Goal: Task Accomplishment & Management: Manage account settings

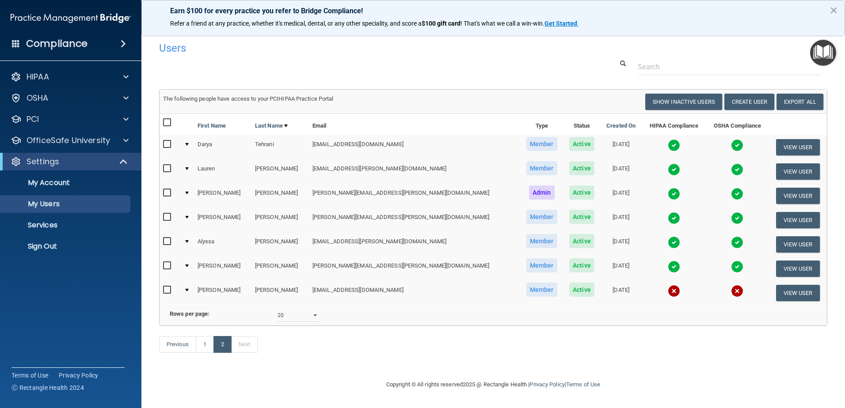
select select "20"
click at [213, 353] on link "1" at bounding box center [205, 344] width 18 height 17
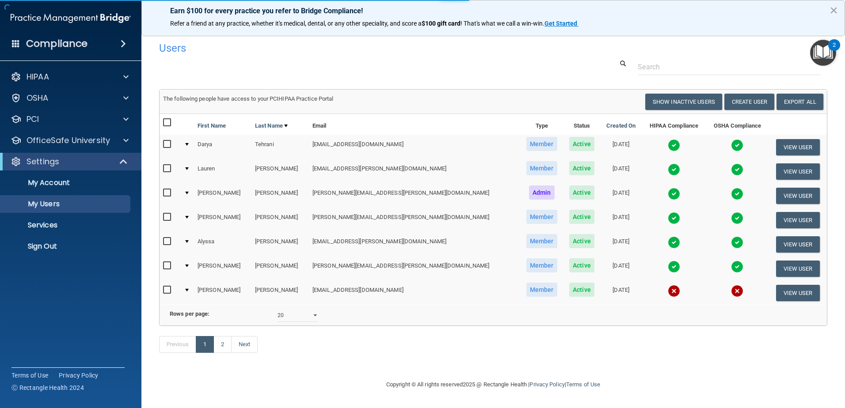
select select "20"
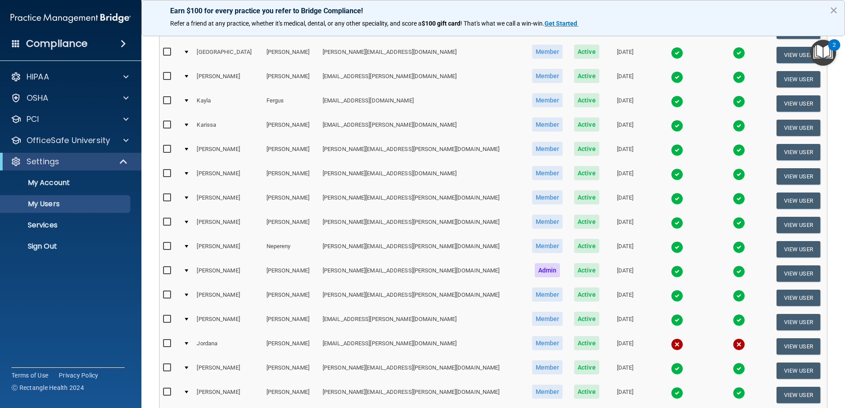
scroll to position [177, 0]
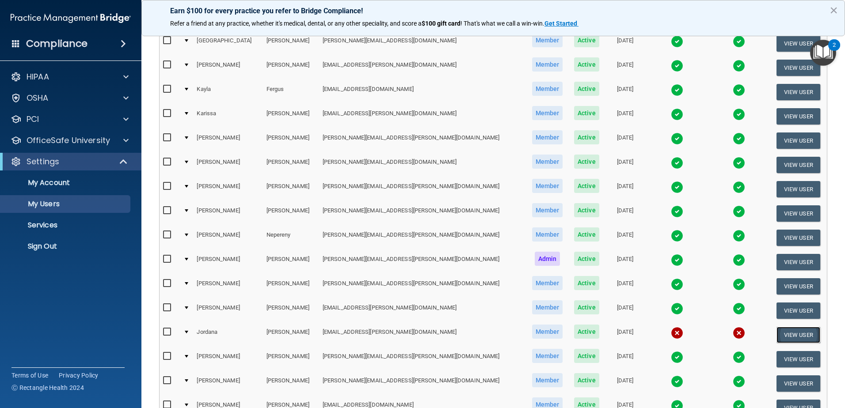
click at [782, 339] on button "View User" at bounding box center [798, 335] width 44 height 16
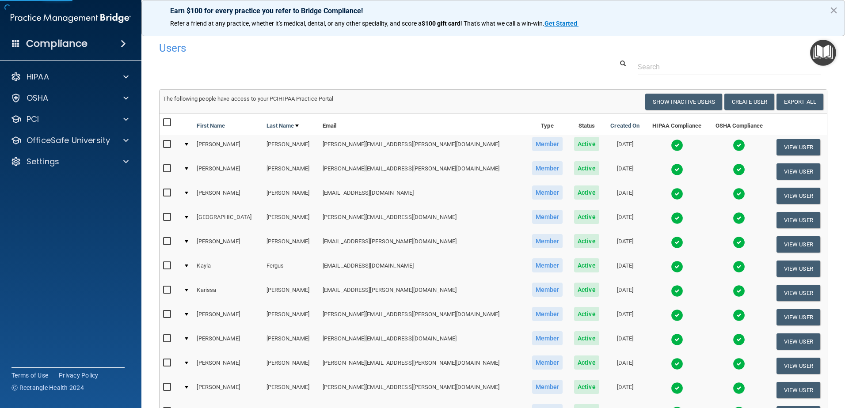
select select "practice_member"
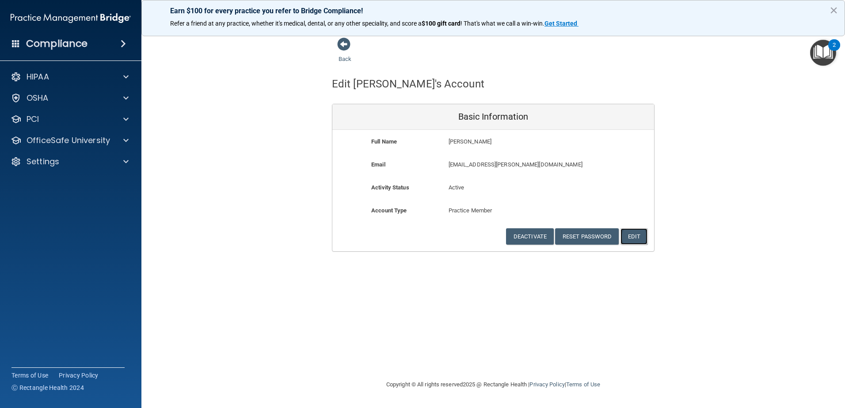
click at [635, 242] on button "Edit" at bounding box center [633, 236] width 27 height 16
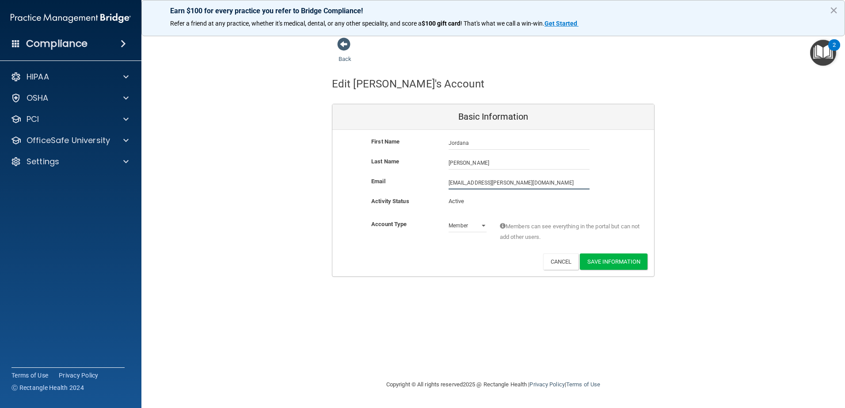
drag, startPoint x: 566, startPoint y: 185, endPoint x: 438, endPoint y: 188, distance: 127.7
click at [438, 188] on div "Email [PERSON_NAME][EMAIL_ADDRESS][DOMAIN_NAME] [DOMAIN_NAME][EMAIL_ADDRESS][DO…" at bounding box center [493, 182] width 322 height 13
paste input "gmail"
type input "[EMAIL_ADDRESS][PERSON_NAME][DOMAIN_NAME]"
click at [617, 257] on button "Save Information" at bounding box center [614, 262] width 68 height 16
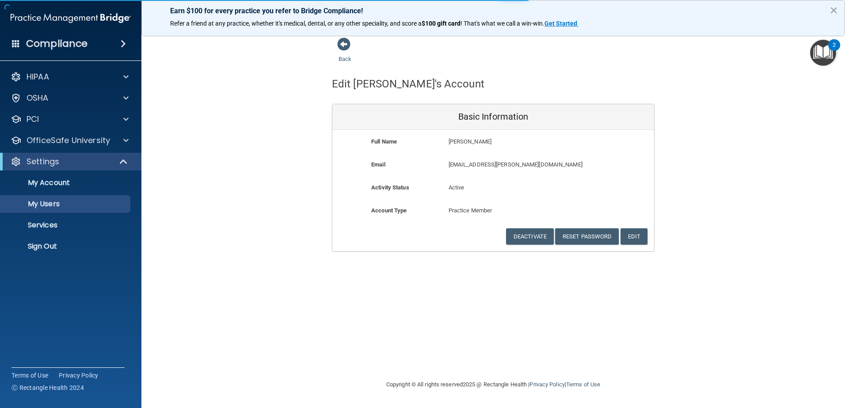
select select "20"
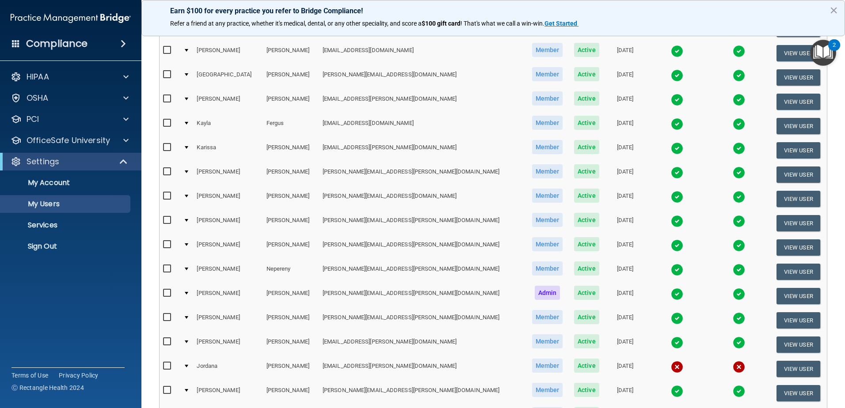
click at [167, 368] on input "checkbox" at bounding box center [168, 366] width 10 height 7
checkbox input "true"
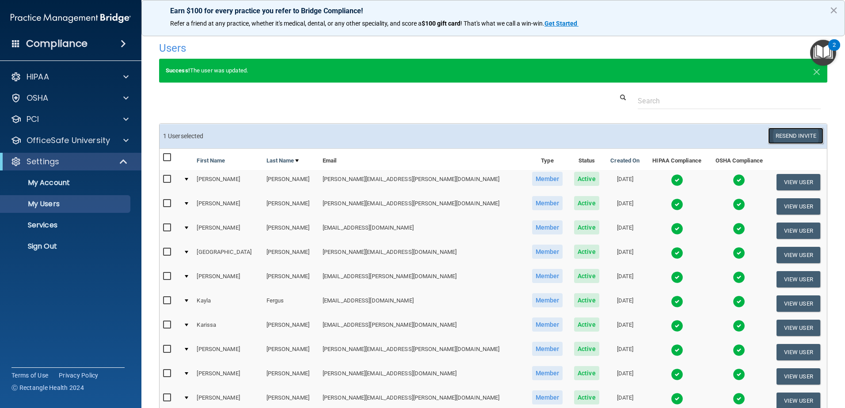
click at [774, 138] on button "Resend Invite" at bounding box center [795, 136] width 55 height 16
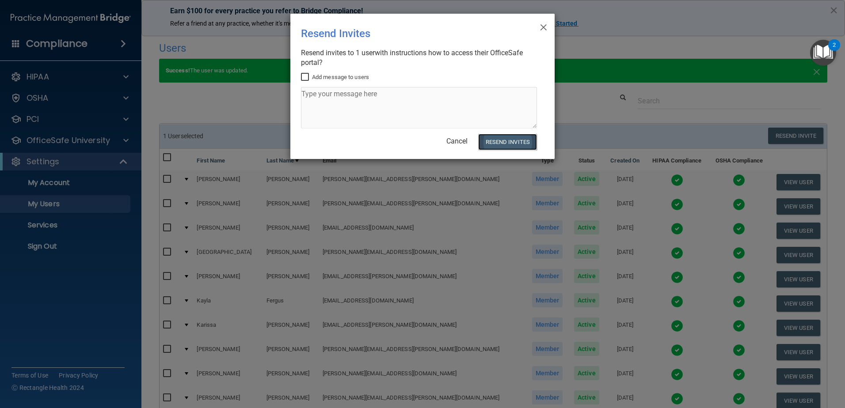
click at [516, 144] on button "Resend Invites" at bounding box center [507, 142] width 59 height 16
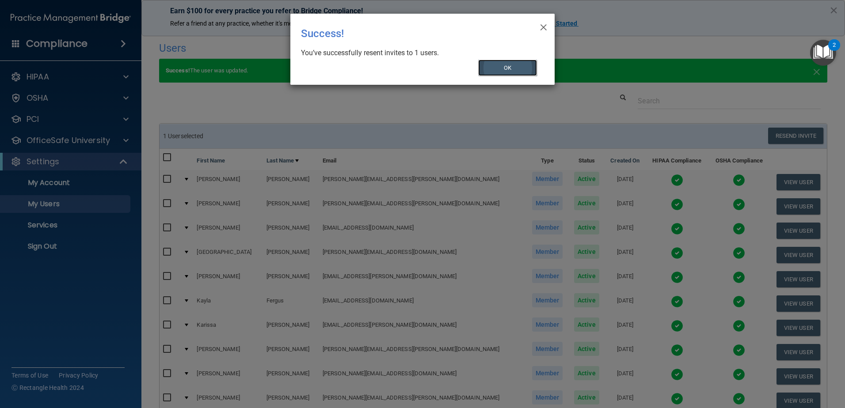
click at [522, 67] on button "OK" at bounding box center [507, 68] width 59 height 16
